Goal: Information Seeking & Learning: Learn about a topic

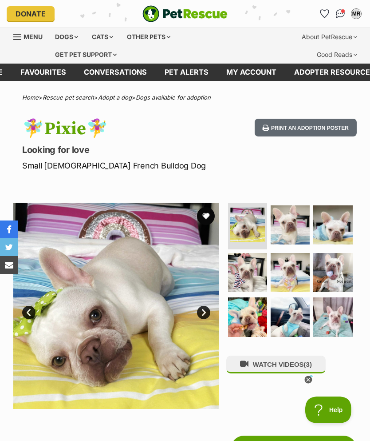
click at [68, 32] on div "Dogs" at bounding box center [67, 37] width 36 height 18
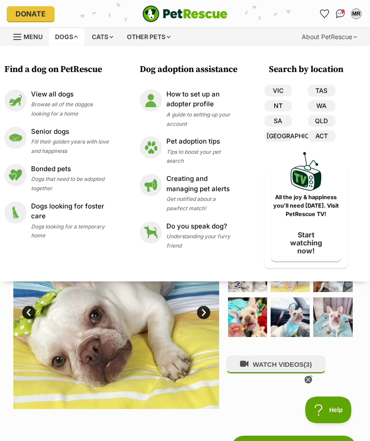
click at [78, 96] on p "View all dogs" at bounding box center [70, 94] width 78 height 10
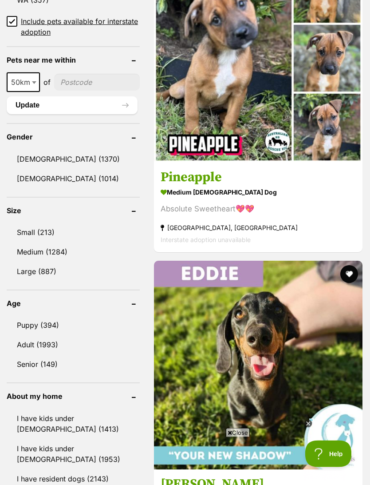
scroll to position [739, 0]
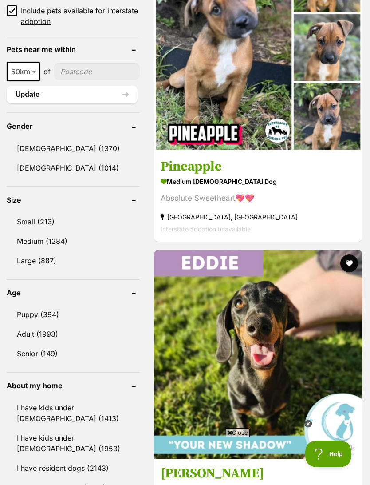
click at [27, 212] on link "Small (213)" at bounding box center [73, 221] width 133 height 19
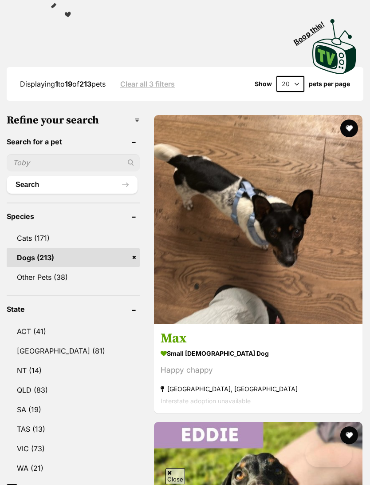
scroll to position [525, 0]
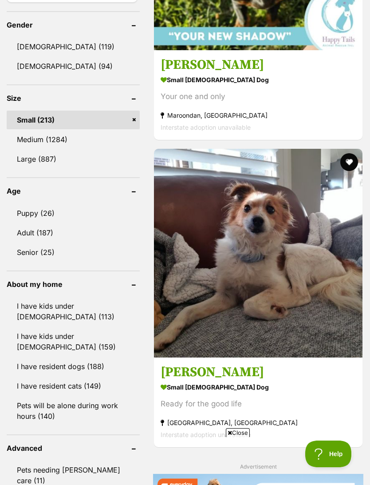
scroll to position [834, 0]
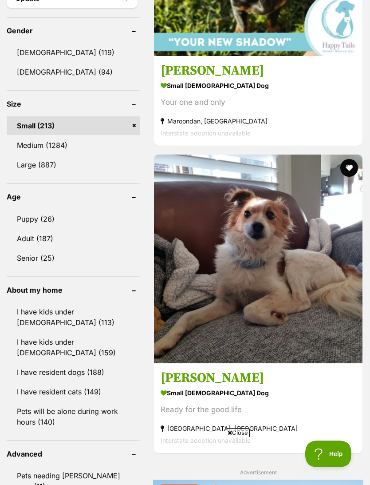
click at [56, 68] on link "Female (94)" at bounding box center [73, 72] width 133 height 19
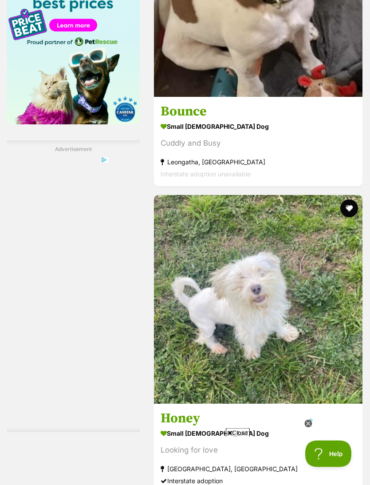
scroll to position [1534, 0]
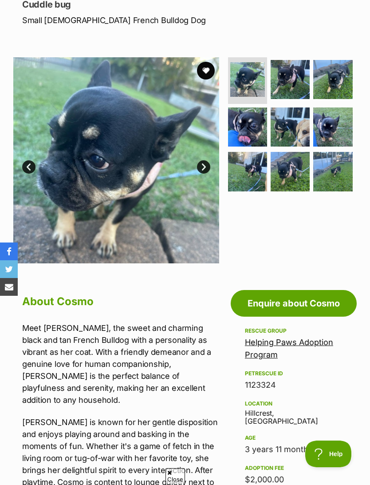
click at [204, 166] on link "Next" at bounding box center [203, 166] width 13 height 13
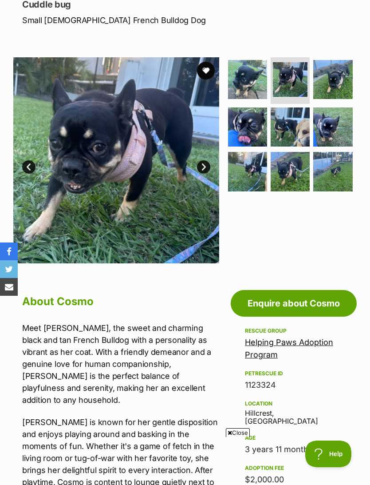
click at [205, 166] on link "Next" at bounding box center [203, 166] width 13 height 13
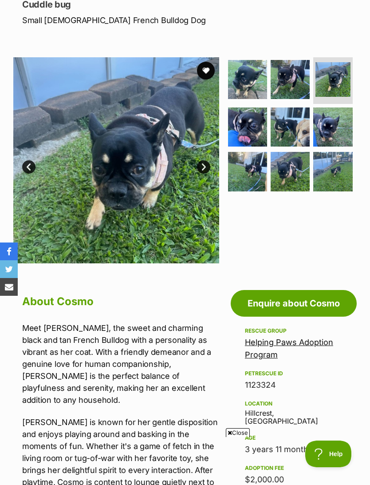
click at [206, 164] on link "Next" at bounding box center [203, 166] width 13 height 13
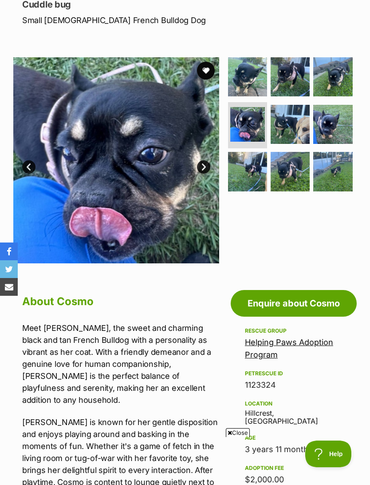
click at [207, 164] on link "Next" at bounding box center [203, 166] width 13 height 13
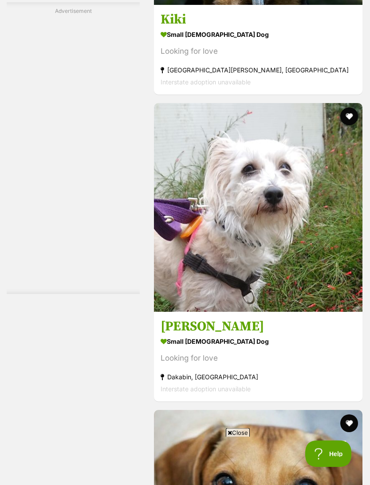
scroll to position [2239, 0]
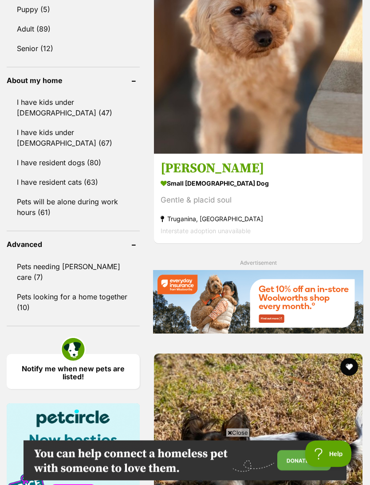
scroll to position [1067, 0]
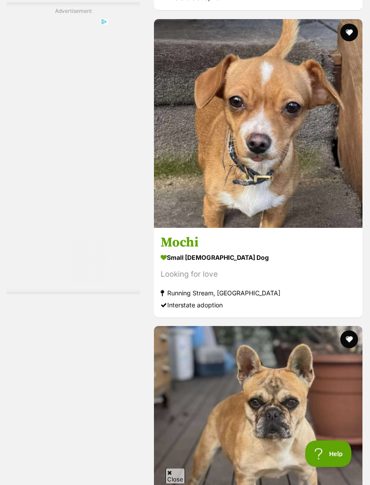
scroll to position [2015, 0]
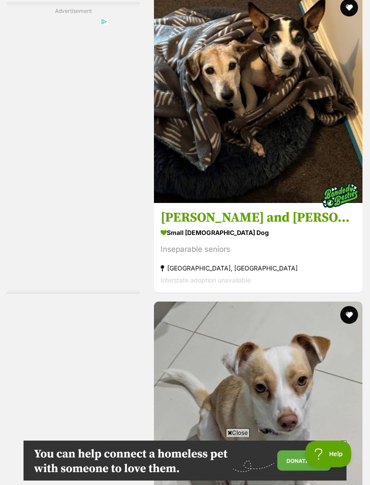
scroll to position [2453, 0]
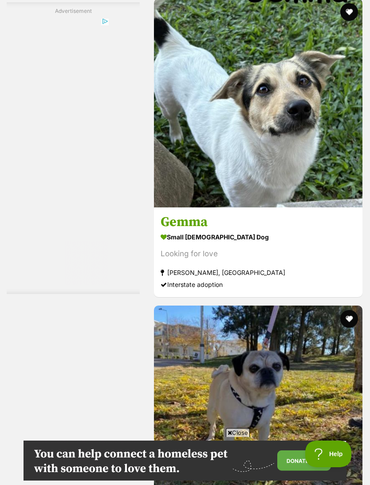
scroll to position [2377, 0]
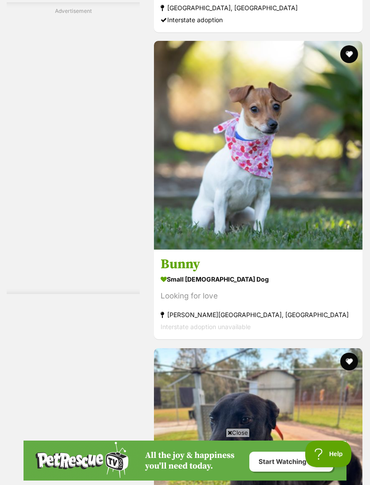
scroll to position [1765, 0]
